Goal: Task Accomplishment & Management: Manage account settings

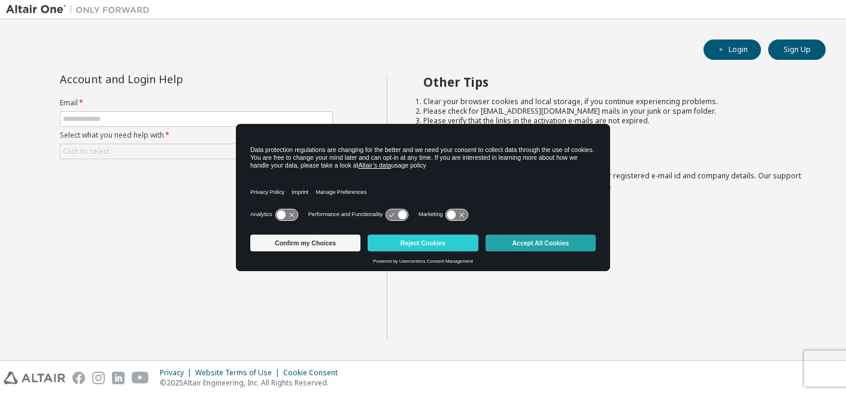
click at [555, 239] on button "Accept All Cookies" at bounding box center [541, 243] width 110 height 17
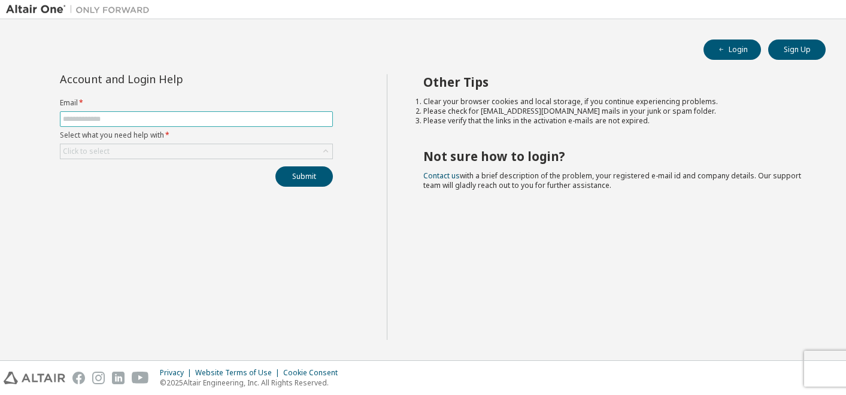
click at [96, 119] on input "text" at bounding box center [196, 119] width 267 height 10
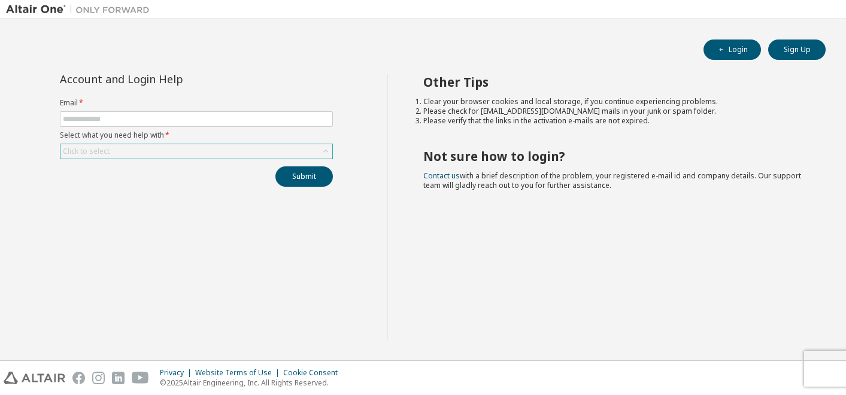
click at [119, 158] on div "Click to select" at bounding box center [196, 152] width 273 height 16
click at [119, 155] on div "Click to select" at bounding box center [196, 151] width 272 height 14
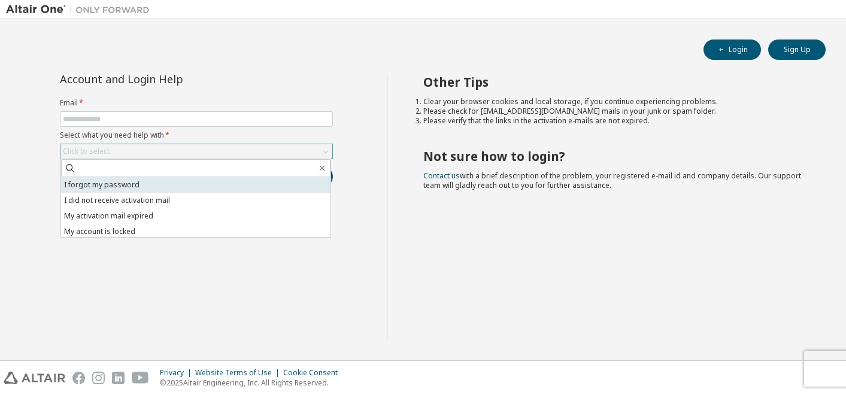
click at [126, 183] on li "I forgot my password" at bounding box center [195, 185] width 269 height 16
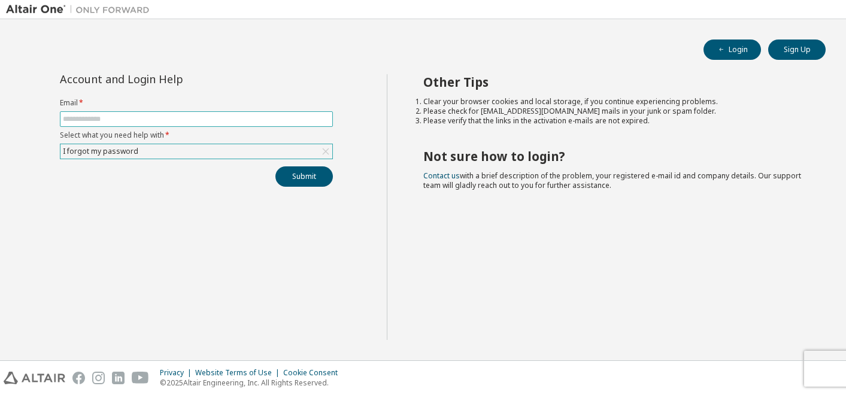
click at [120, 115] on input "text" at bounding box center [196, 119] width 267 height 10
type input "********"
